Goal: Use online tool/utility: Use online tool/utility

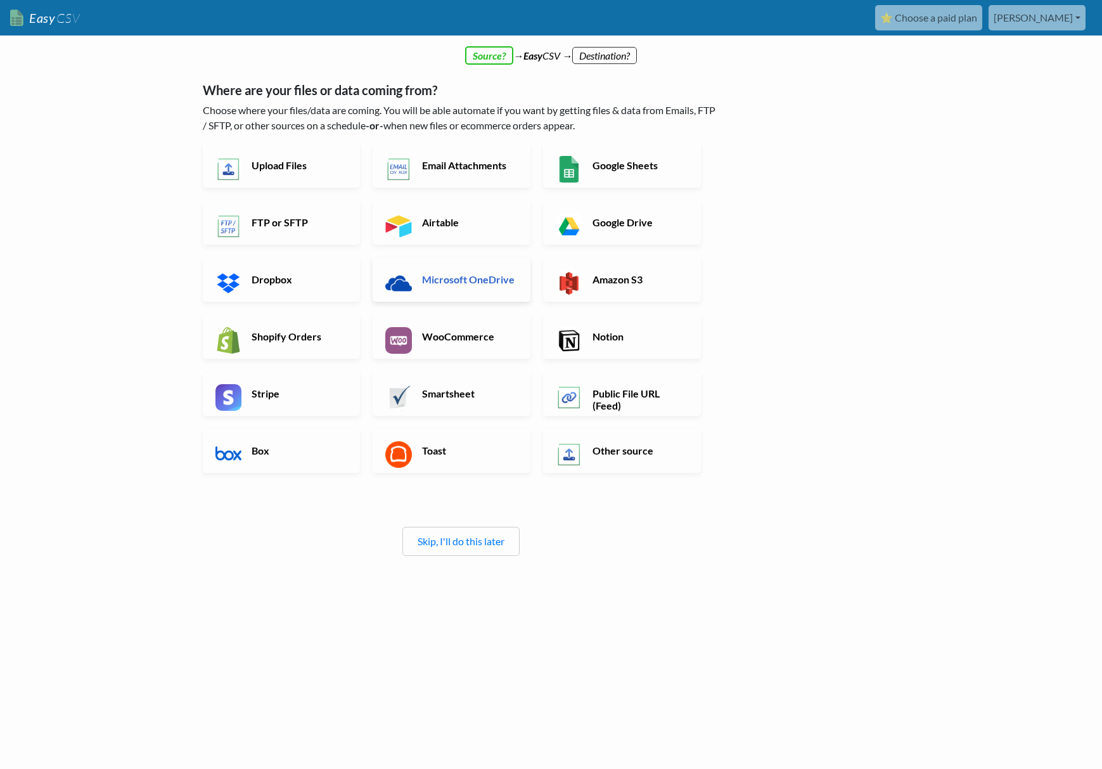
click at [451, 286] on link "Microsoft OneDrive" at bounding box center [452, 279] width 158 height 44
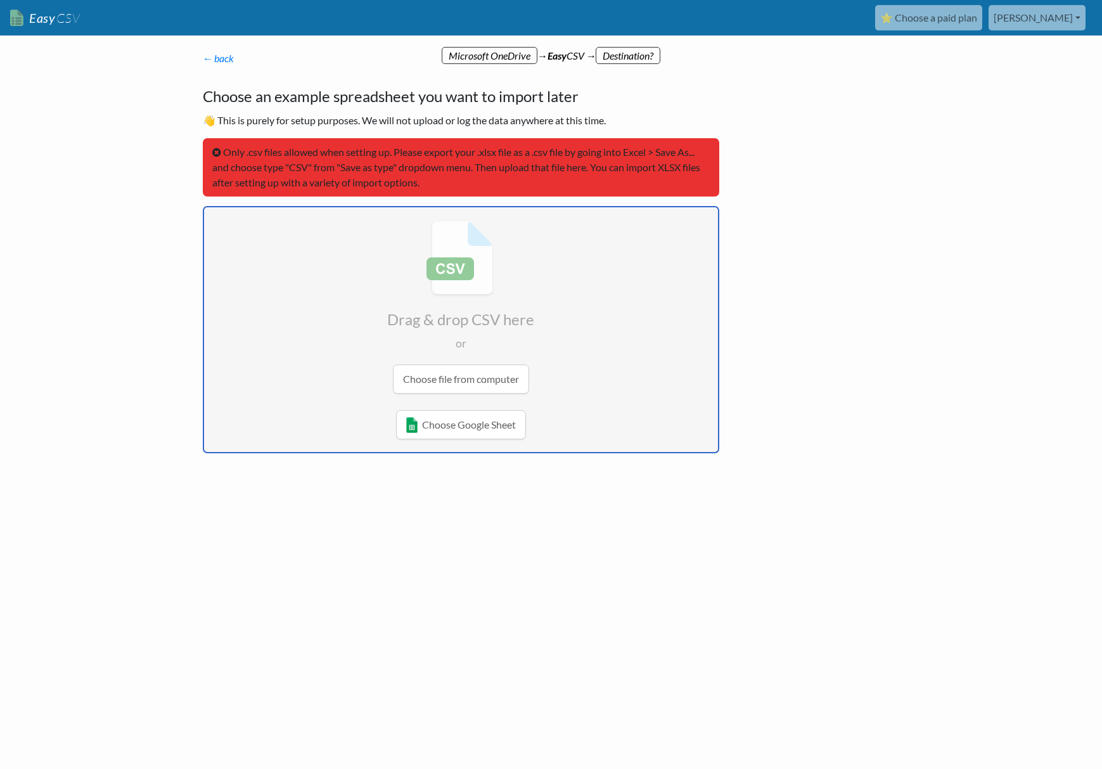
type input "C:\fakepath\Quoter Quote CSV.csv"
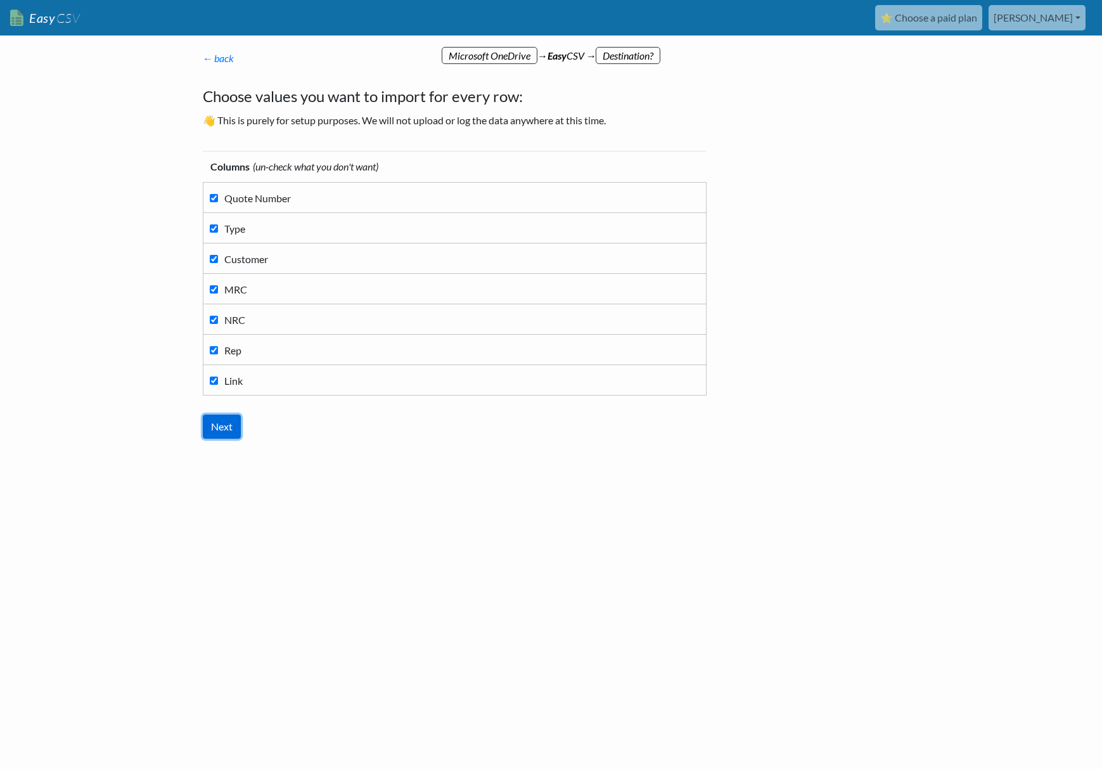
click at [208, 423] on input "Next" at bounding box center [222, 427] width 38 height 24
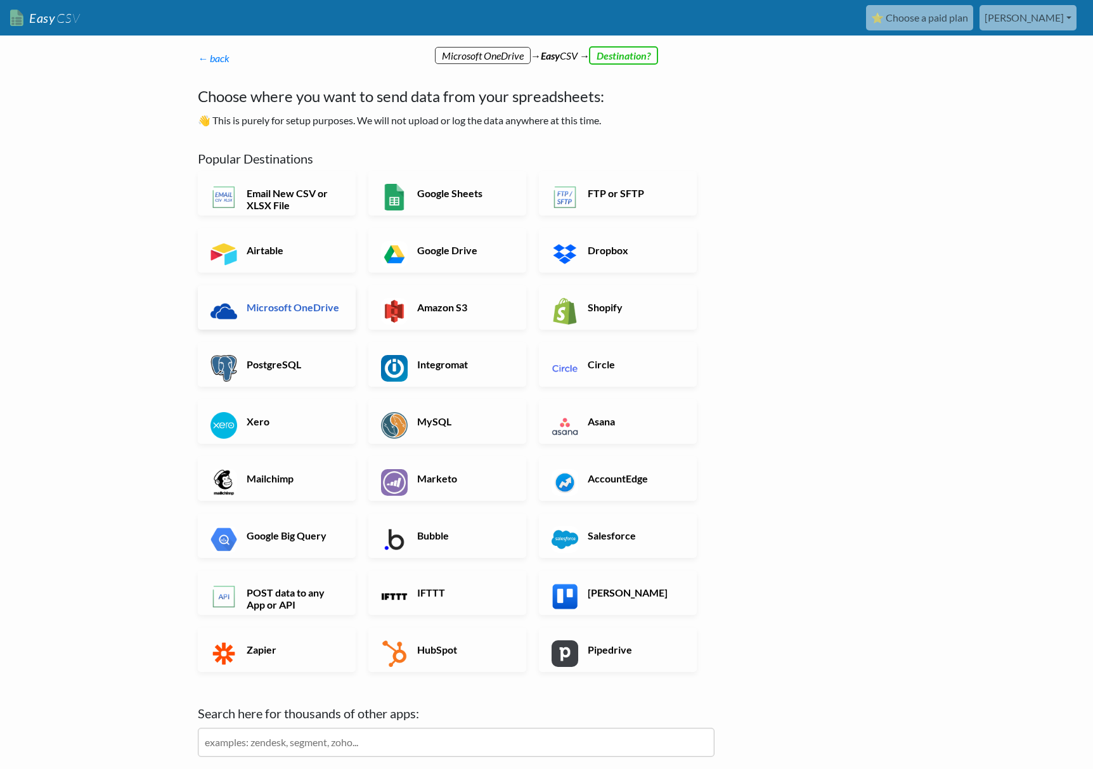
click at [292, 319] on link "Microsoft OneDrive" at bounding box center [277, 307] width 158 height 44
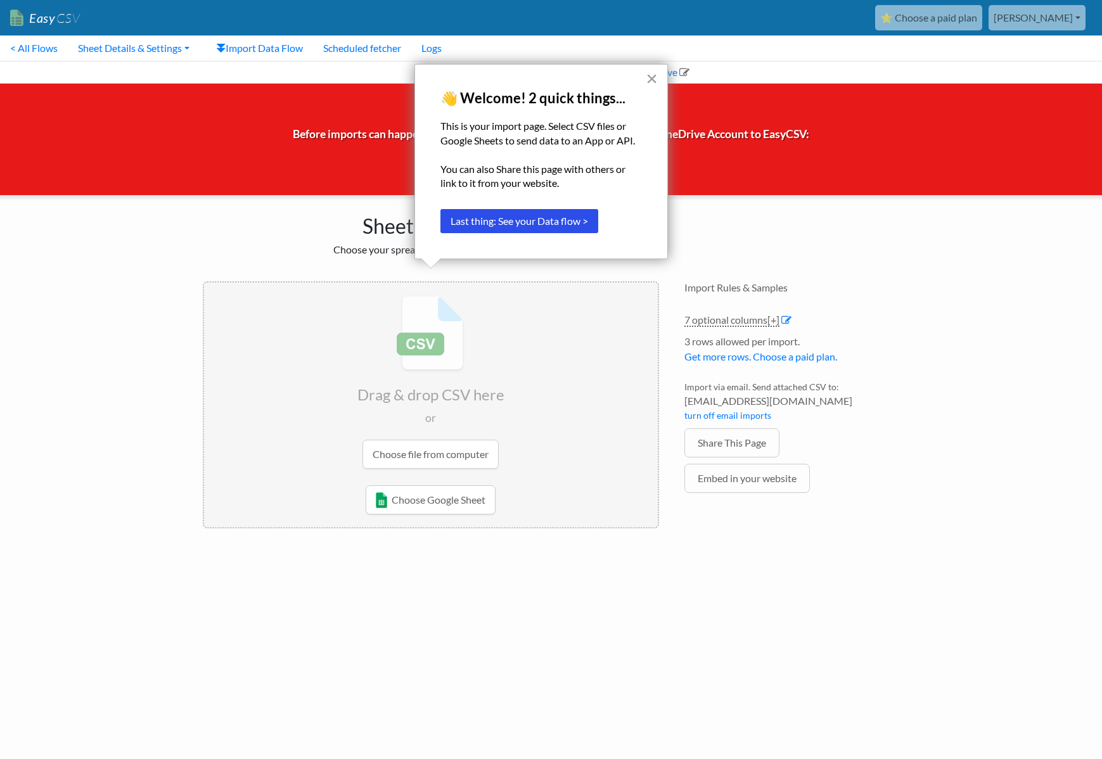
click at [650, 77] on button "×" at bounding box center [652, 78] width 12 height 20
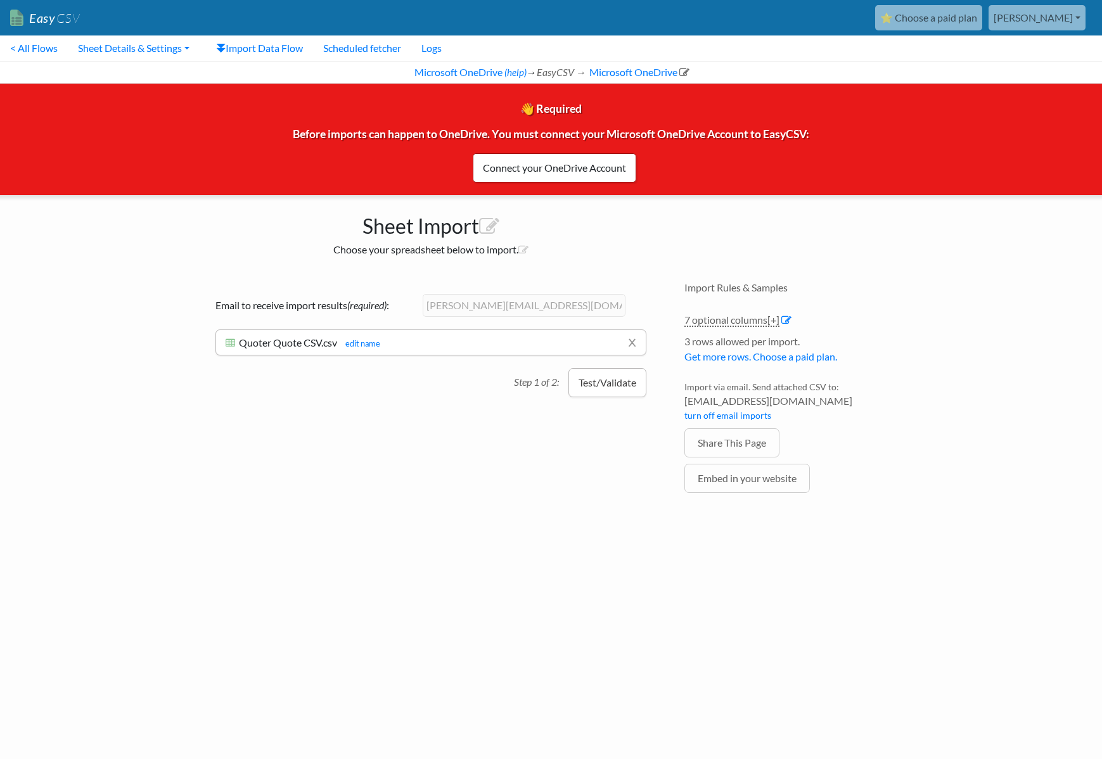
click at [600, 387] on button "Test/Validate" at bounding box center [608, 382] width 78 height 29
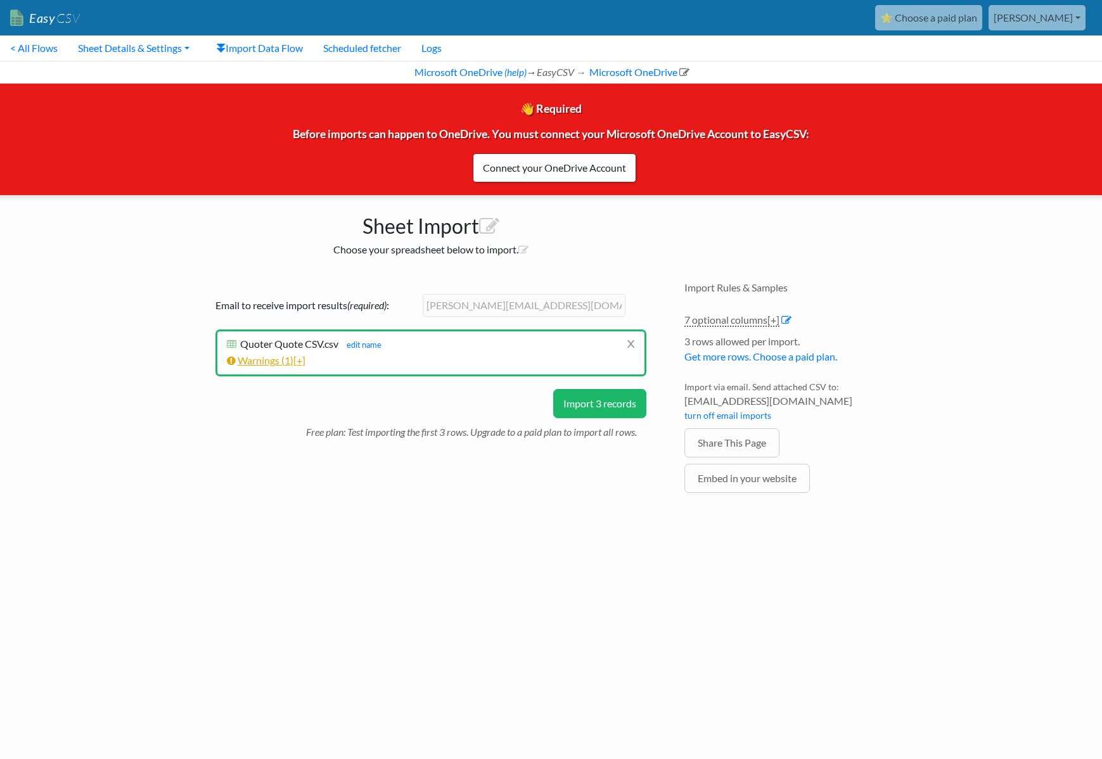
click at [290, 361] on span "1" at bounding box center [288, 360] width 6 height 12
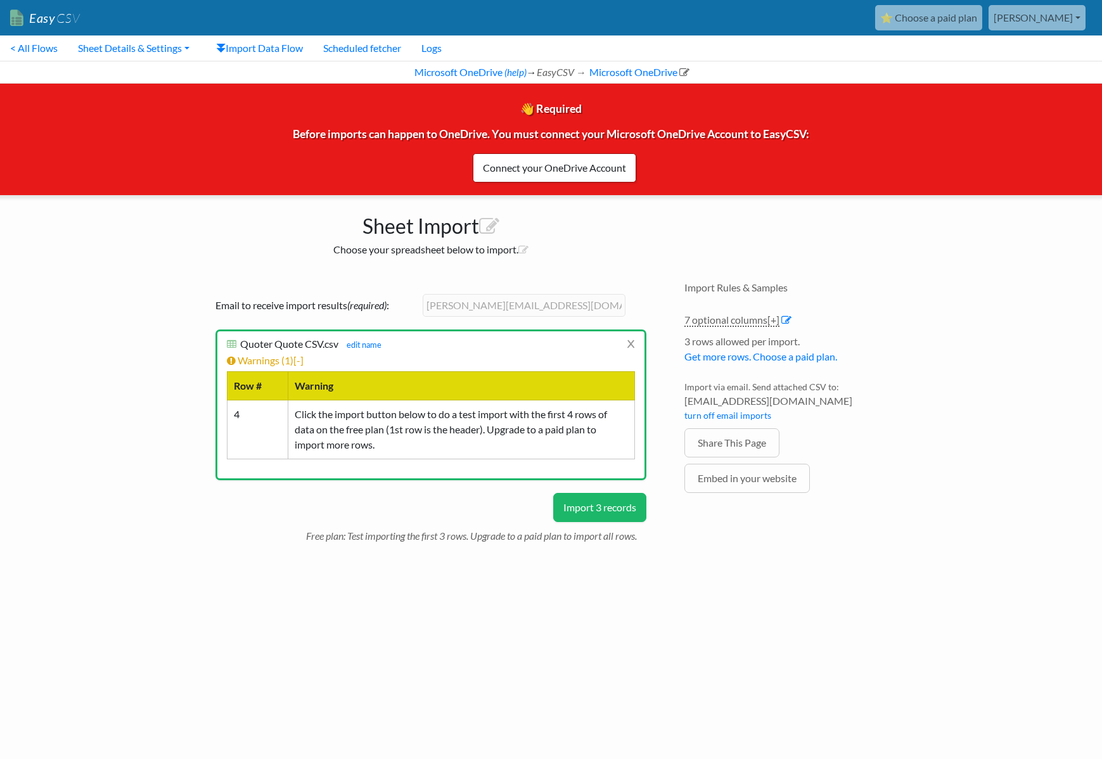
click at [588, 510] on button "Import 3 records" at bounding box center [599, 507] width 93 height 29
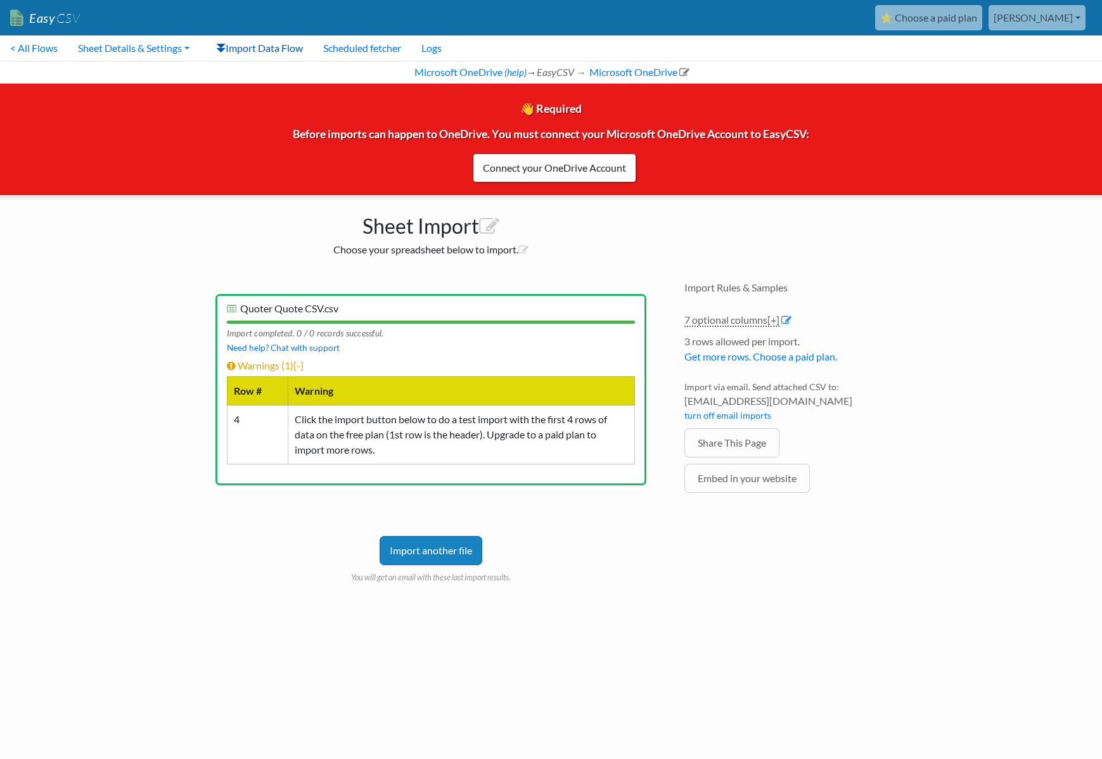
click at [252, 46] on link "Import Data Flow" at bounding box center [259, 47] width 107 height 25
